Goal: Transaction & Acquisition: Book appointment/travel/reservation

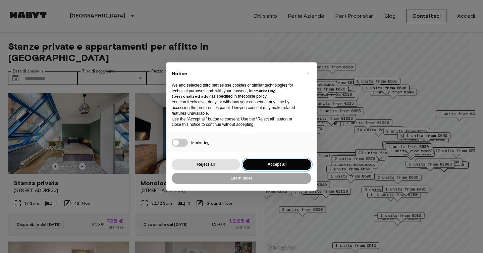
click at [262, 164] on button "Accept all" at bounding box center [277, 164] width 68 height 11
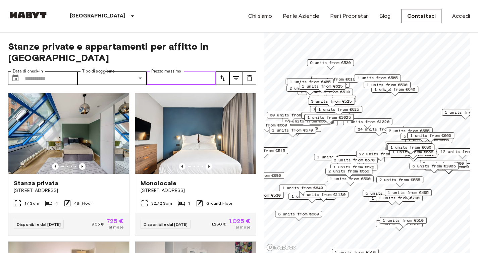
click at [200, 71] on input "Prezzo massimo" at bounding box center [181, 77] width 69 height 13
click at [218, 71] on button "tune" at bounding box center [222, 77] width 13 height 13
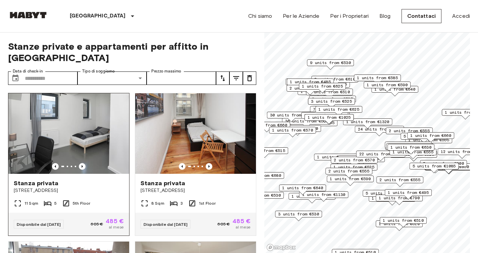
click at [103, 213] on div "Disponibile dal [DATE] 605 € 485 € al mese" at bounding box center [68, 224] width 121 height 23
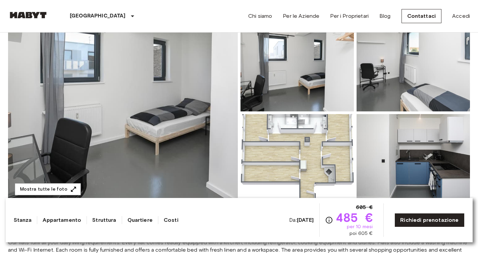
scroll to position [71, 0]
